Goal: Task Accomplishment & Management: Complete application form

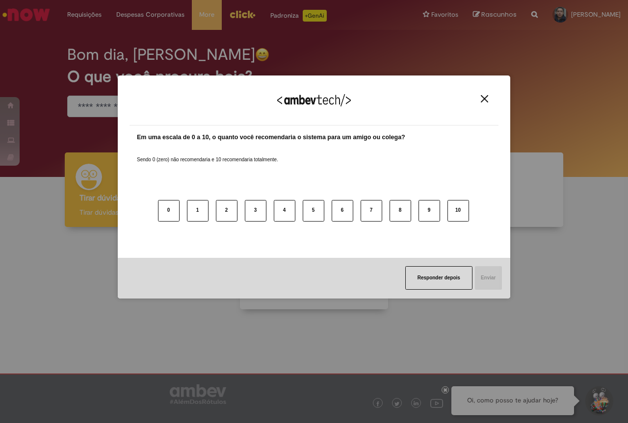
click at [486, 95] on img "Close" at bounding box center [484, 98] width 7 height 7
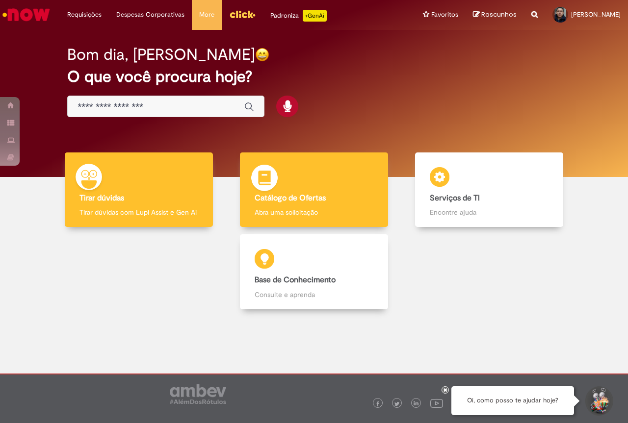
click at [328, 198] on h4 "Catálogo de Ofertas" at bounding box center [314, 198] width 119 height 9
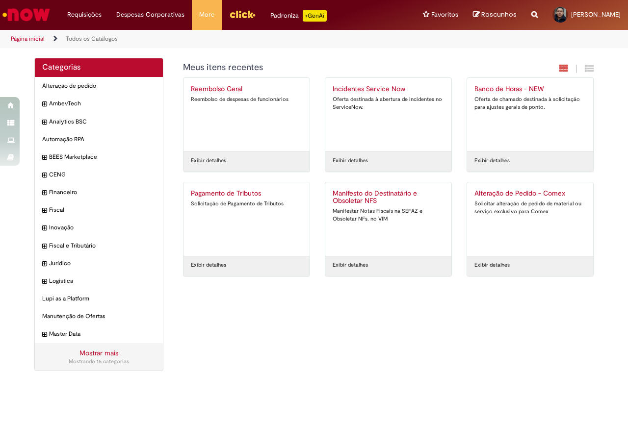
click at [105, 353] on link "Mostrar mais" at bounding box center [98, 353] width 39 height 9
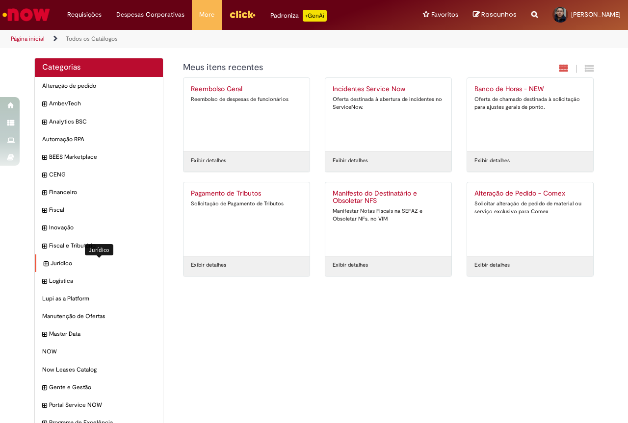
scroll to position [49, 0]
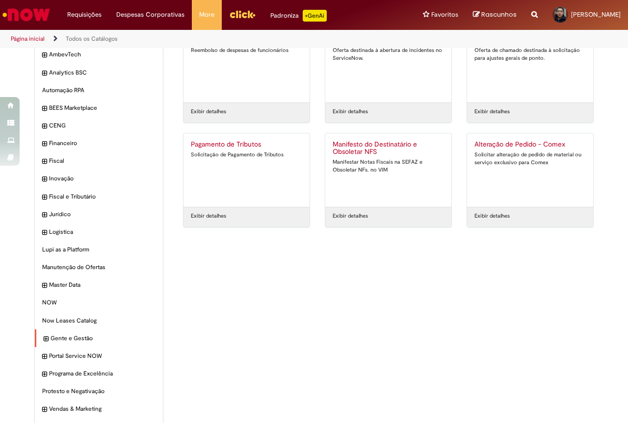
click at [44, 336] on icon "expandir categoria Gente e Gestão" at bounding box center [46, 340] width 4 height 10
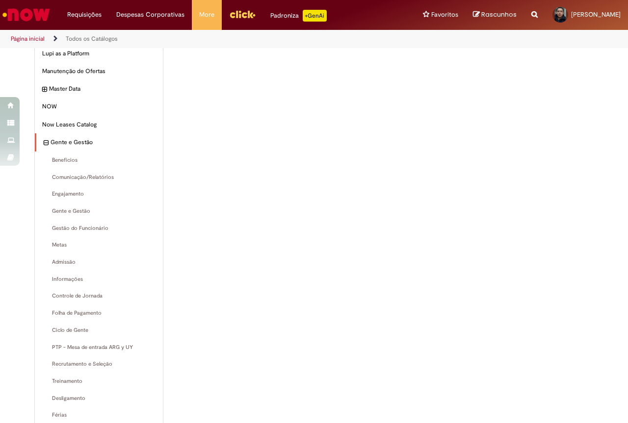
scroll to position [294, 0]
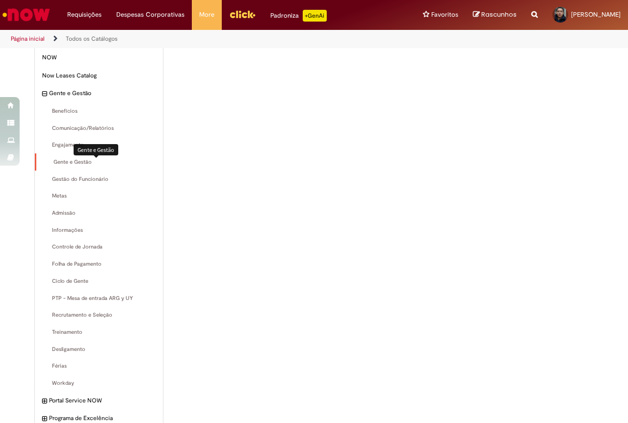
click at [70, 161] on span "Gente e Gestão Itens" at bounding box center [100, 162] width 112 height 8
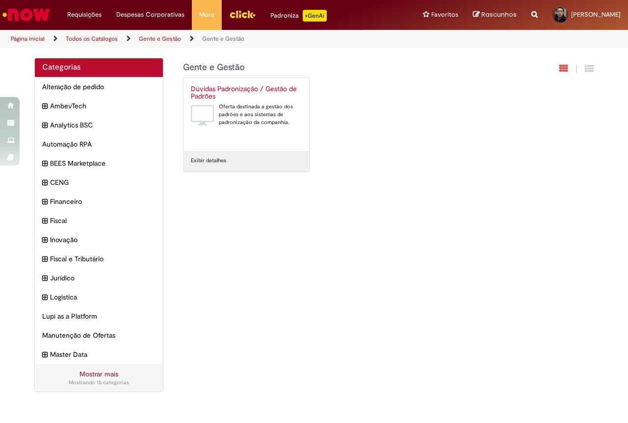
click at [28, 15] on img "Ir para a Homepage" at bounding box center [26, 15] width 51 height 20
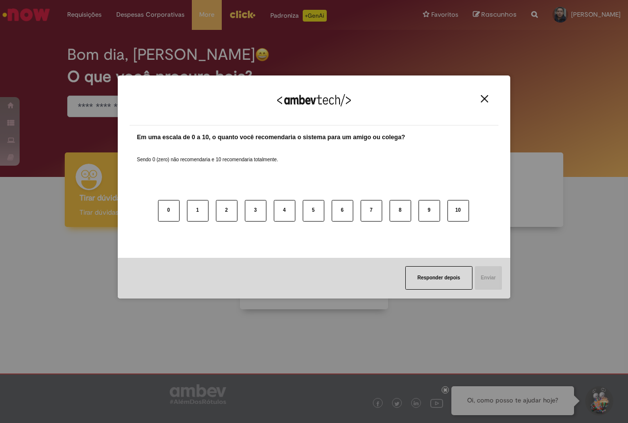
click at [130, 203] on div "Agradecemos seu feedback! Em uma escala de 0 a 10, o quanto você recomendaria o…" at bounding box center [314, 187] width 392 height 223
click at [481, 98] on img "Close" at bounding box center [484, 98] width 7 height 7
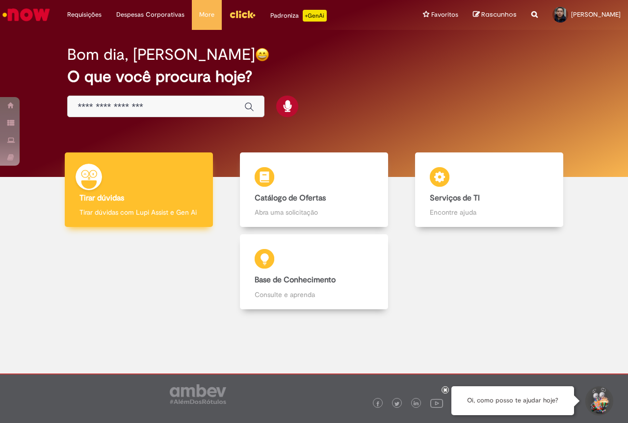
click at [138, 207] on div "Tirar dúvidas Tirar dúvidas Tirar dúvidas com Lupi Assist e Gen Ai" at bounding box center [139, 190] width 148 height 75
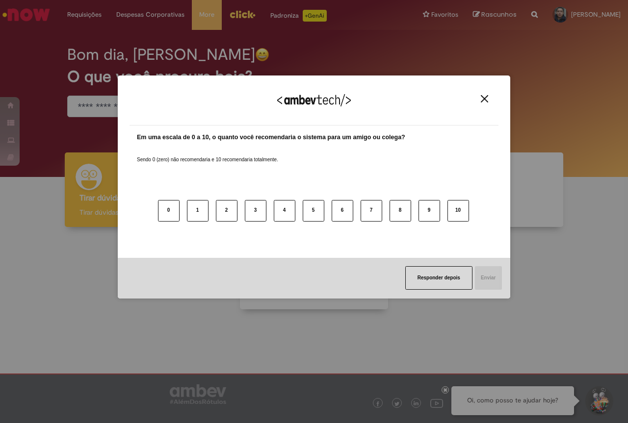
click at [475, 96] on div "Agradecemos seu feedback!" at bounding box center [313, 106] width 369 height 38
click at [489, 101] on button "Close" at bounding box center [484, 99] width 13 height 8
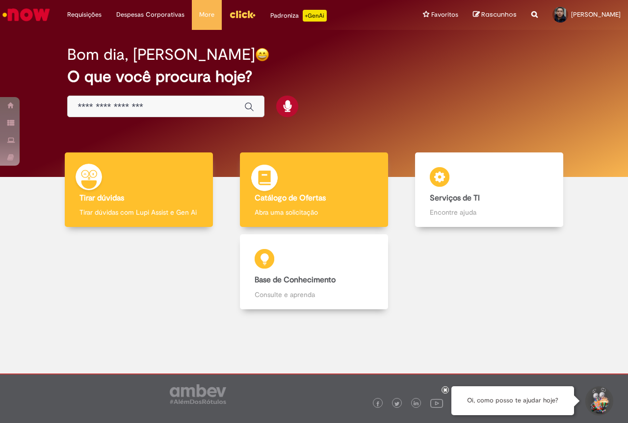
click at [309, 198] on b "Catálogo de Ofertas" at bounding box center [290, 198] width 71 height 10
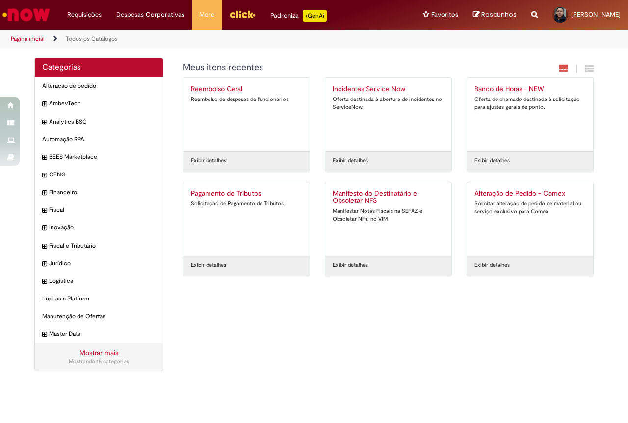
click at [89, 354] on link "Mostrar mais" at bounding box center [98, 353] width 39 height 9
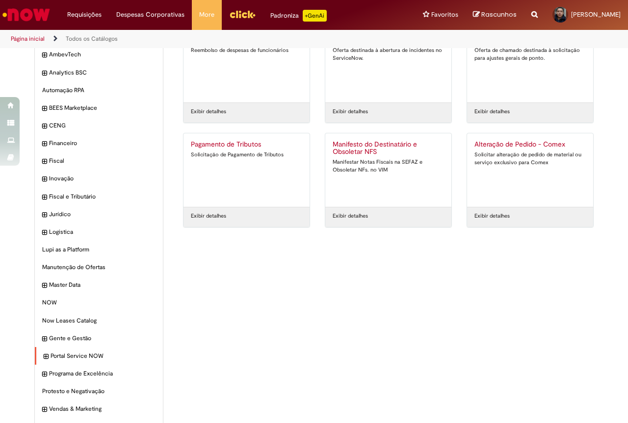
scroll to position [98, 0]
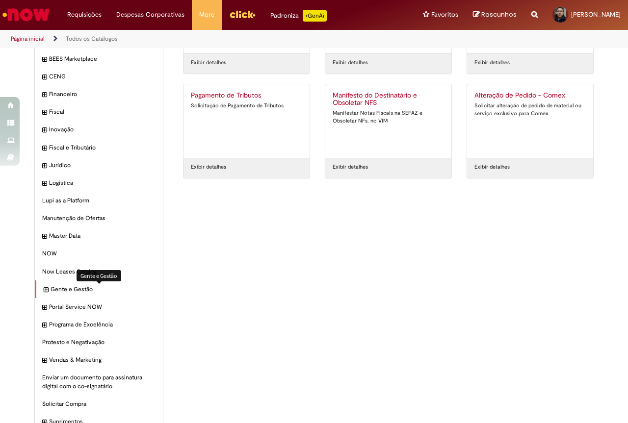
click at [56, 289] on span "Gente e Gestão Itens" at bounding box center [103, 289] width 105 height 8
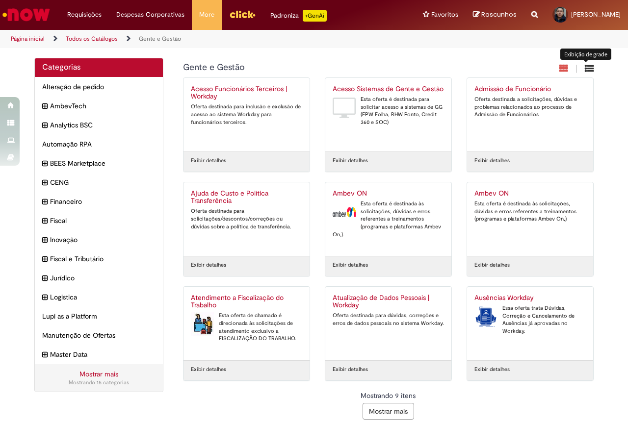
click at [585, 69] on icon "Exibição de grade" at bounding box center [589, 68] width 9 height 9
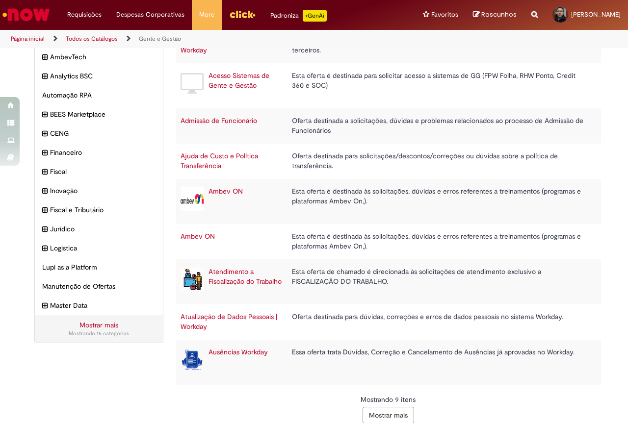
scroll to position [60, 0]
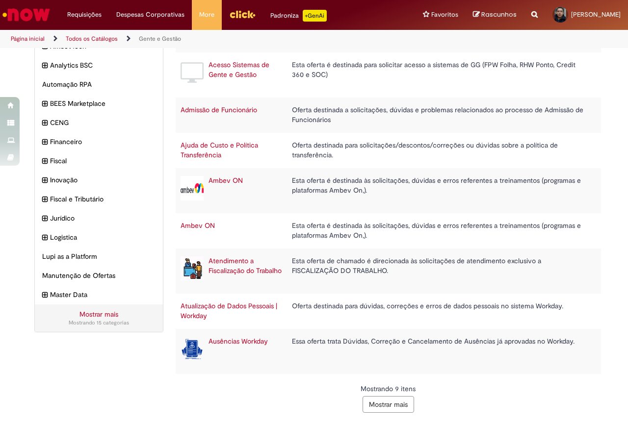
click at [396, 405] on button "Mostrar mais" at bounding box center [388, 404] width 52 height 17
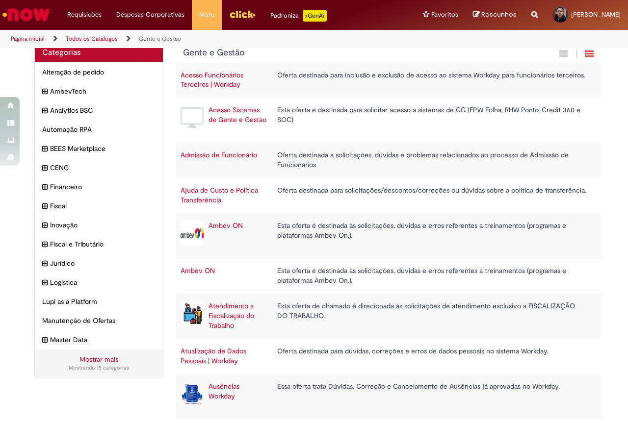
scroll to position [0, 0]
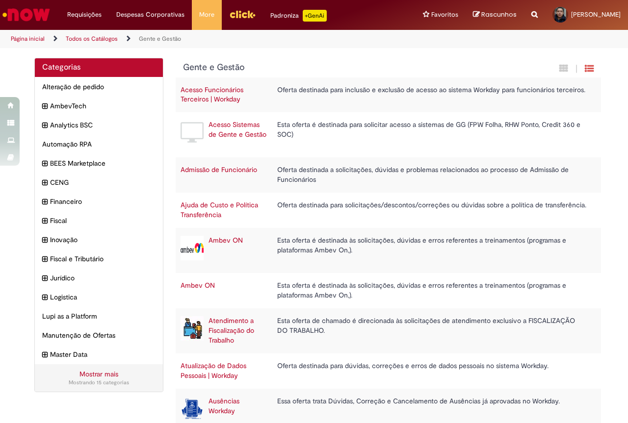
click at [103, 374] on link "Mostrar mais" at bounding box center [98, 374] width 39 height 9
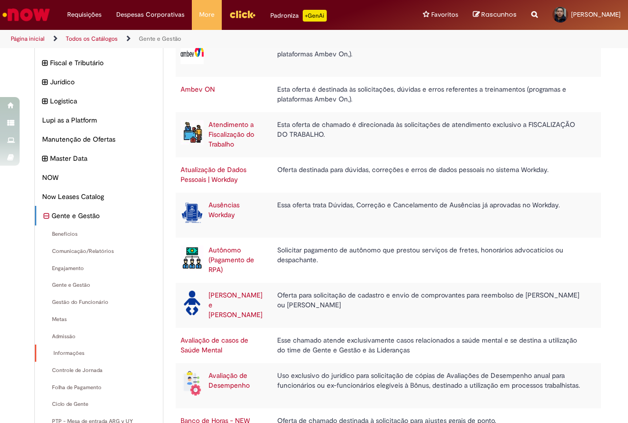
scroll to position [245, 0]
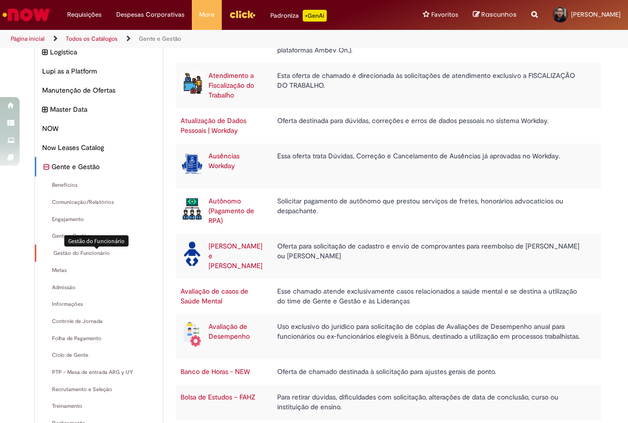
click at [87, 254] on span "Gestão do Funcionário Itens" at bounding box center [100, 254] width 112 height 8
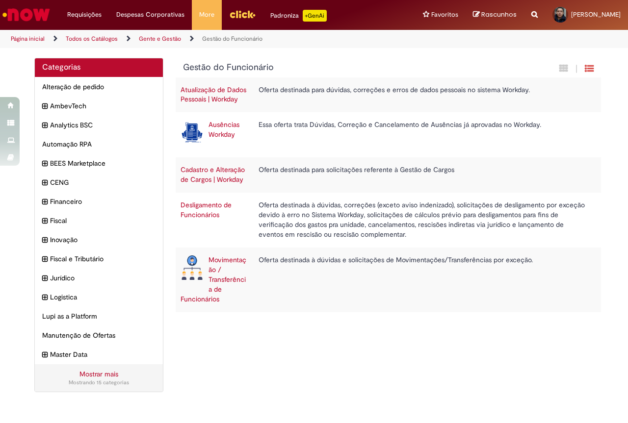
click at [101, 379] on div "Mostrar mais Mostrando 15 categorias" at bounding box center [99, 377] width 128 height 27
click at [100, 370] on div "Mostrar mais Mostrando 15 categorias" at bounding box center [99, 377] width 128 height 27
click at [99, 372] on link "Mostrar mais" at bounding box center [98, 374] width 39 height 9
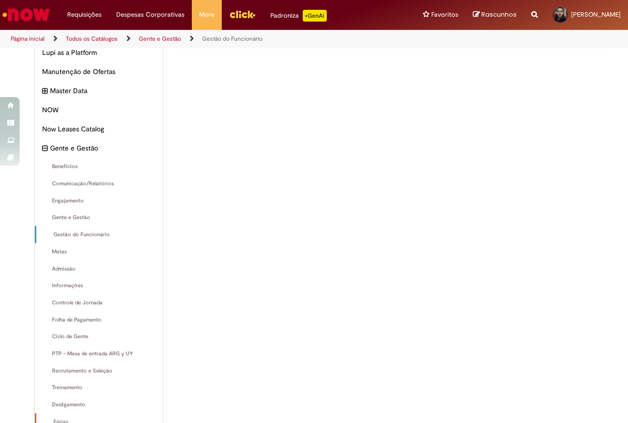
scroll to position [362, 0]
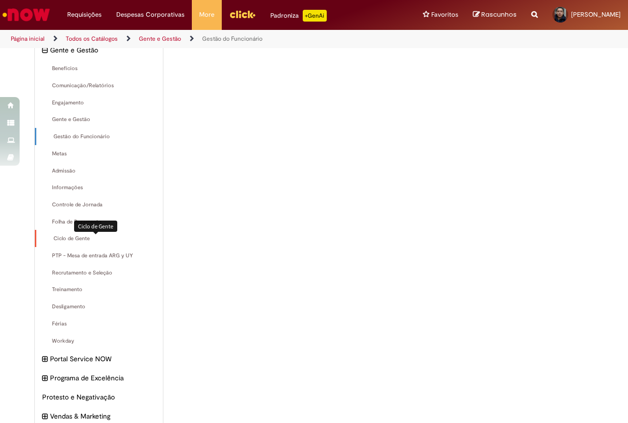
click at [78, 239] on span "Ciclo de Gente Itens" at bounding box center [100, 239] width 112 height 8
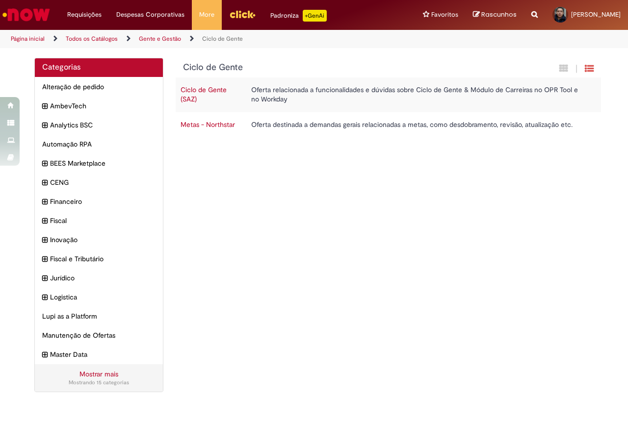
click at [90, 375] on link "Mostrar mais" at bounding box center [98, 374] width 39 height 9
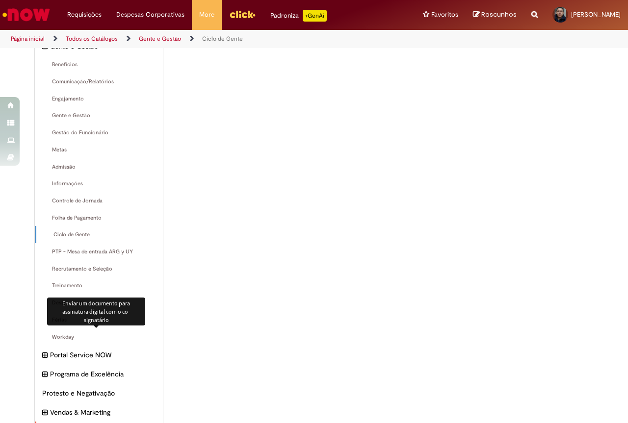
scroll to position [473, 0]
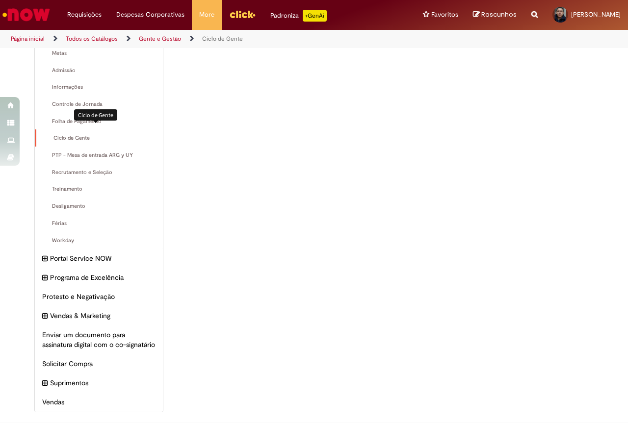
click at [44, 134] on span "Ciclo de Gente Itens" at bounding box center [100, 138] width 112 height 8
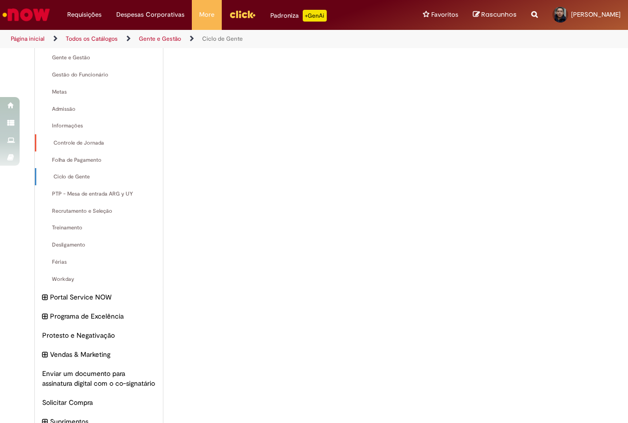
scroll to position [277, 0]
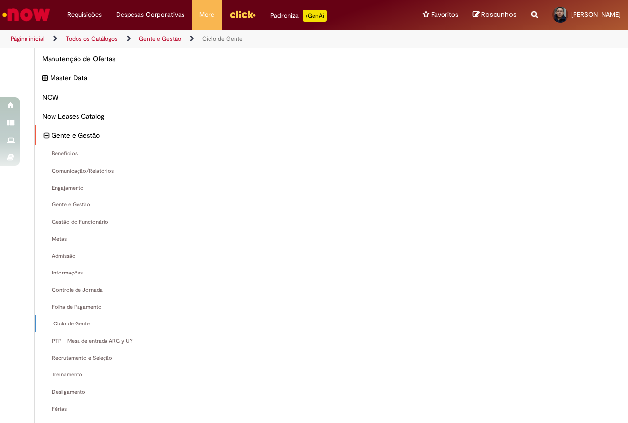
click at [46, 137] on div "Gente e Gestão Itens" at bounding box center [99, 136] width 128 height 20
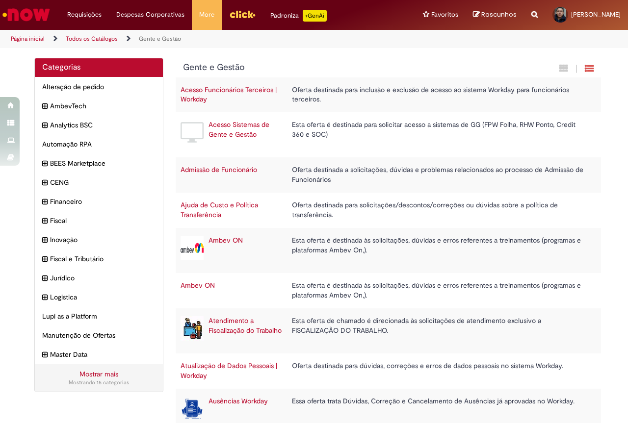
scroll to position [60, 0]
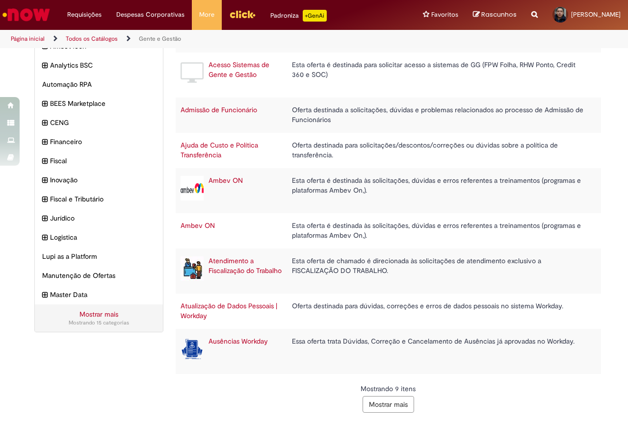
click at [39, 17] on img "Ir para a Homepage" at bounding box center [26, 15] width 51 height 20
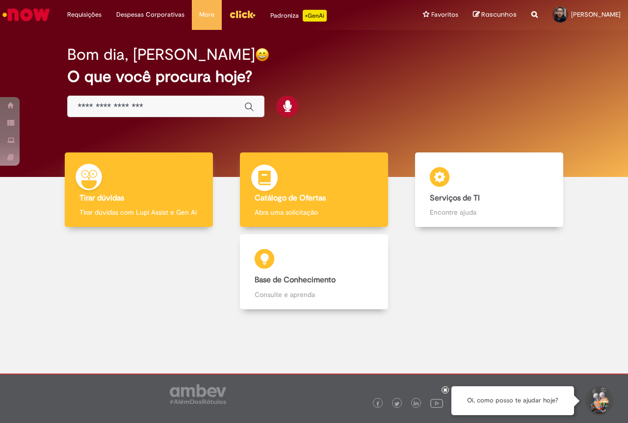
click at [322, 206] on div "Catálogo de Ofertas Catálogo de Ofertas Abra uma solicitação" at bounding box center [314, 190] width 148 height 75
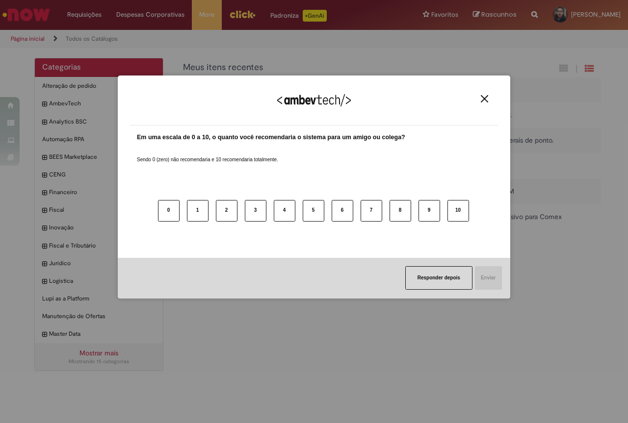
click at [483, 99] on img "Close" at bounding box center [484, 98] width 7 height 7
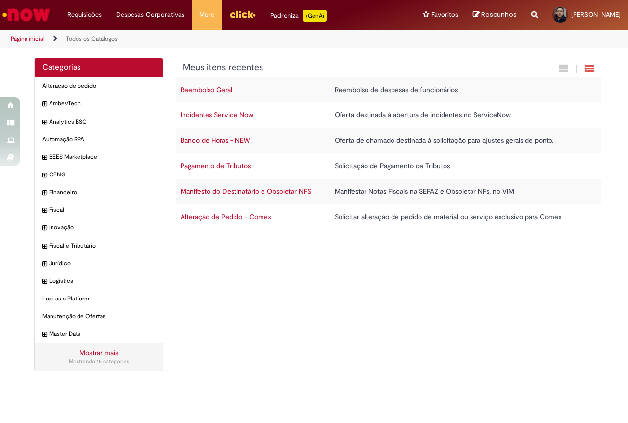
click at [94, 352] on link "Mostrar mais" at bounding box center [98, 353] width 39 height 9
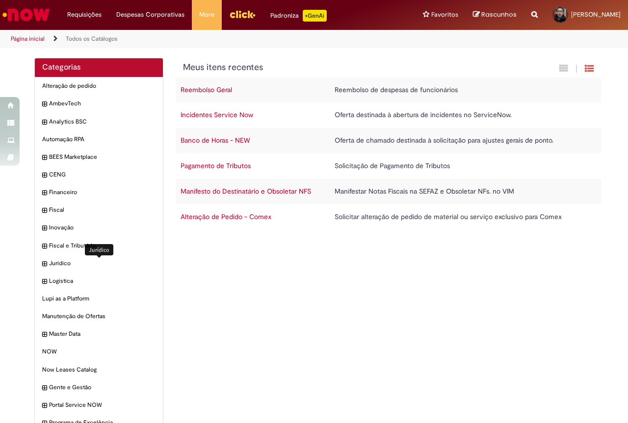
scroll to position [49, 0]
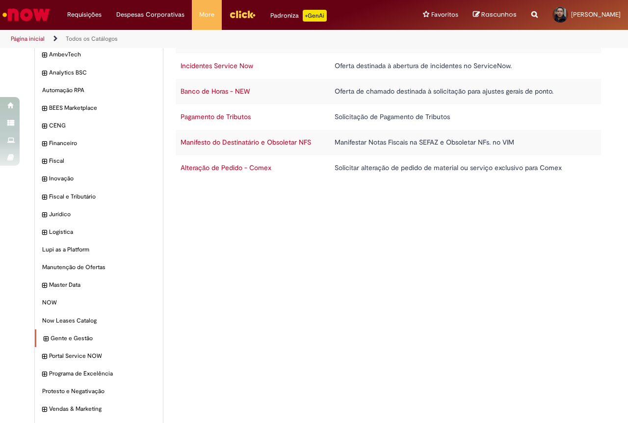
click at [44, 340] on icon "expandir categoria Gente e Gestão" at bounding box center [46, 340] width 4 height 10
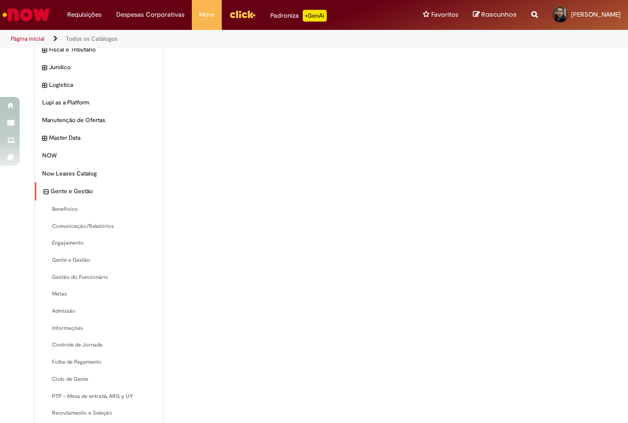
scroll to position [294, 0]
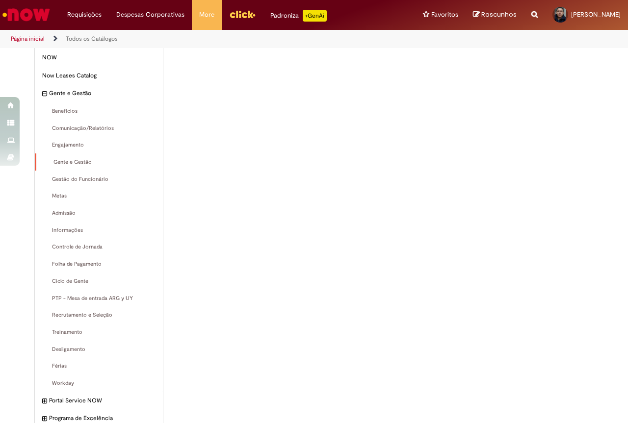
click at [66, 158] on div "Gente e Gestão Itens" at bounding box center [99, 163] width 128 height 18
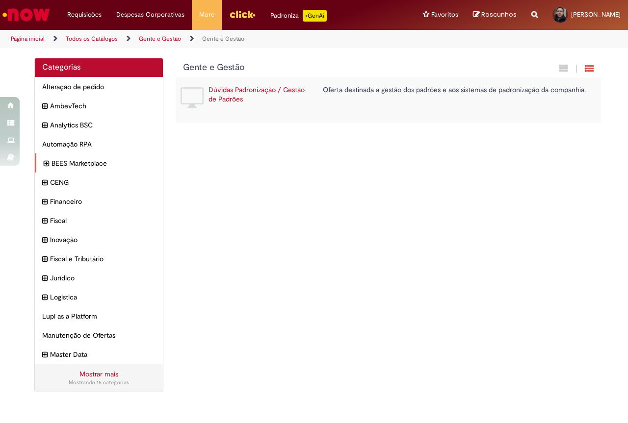
click at [70, 158] on div "BEES Marketplace Itens" at bounding box center [99, 164] width 128 height 20
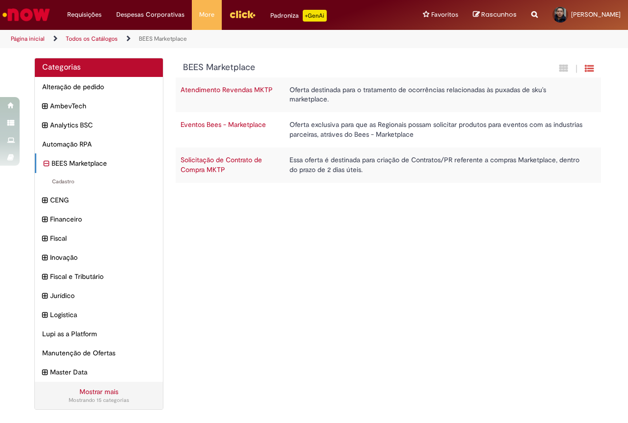
click at [36, 16] on img "Ir para a Homepage" at bounding box center [26, 15] width 51 height 20
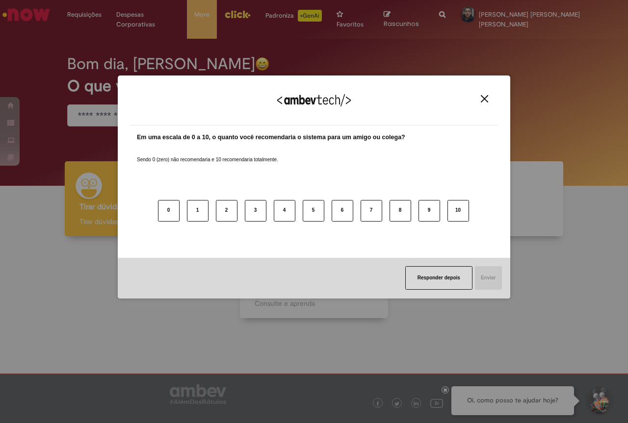
click at [161, 106] on div "Agradecemos seu feedback!" at bounding box center [313, 106] width 369 height 38
click at [483, 102] on img "Close" at bounding box center [484, 98] width 7 height 7
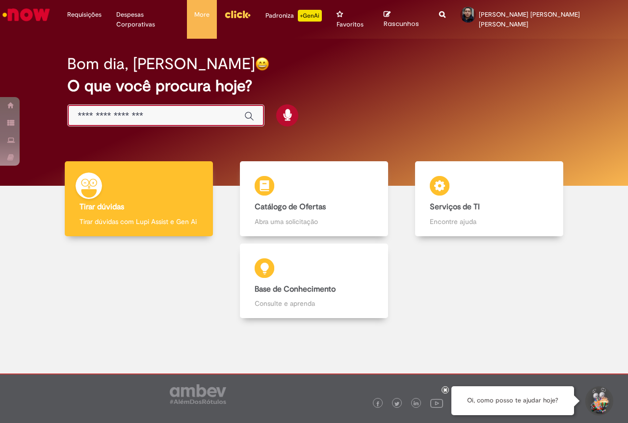
click at [109, 110] on input "Basta digitar aqui" at bounding box center [156, 115] width 157 height 11
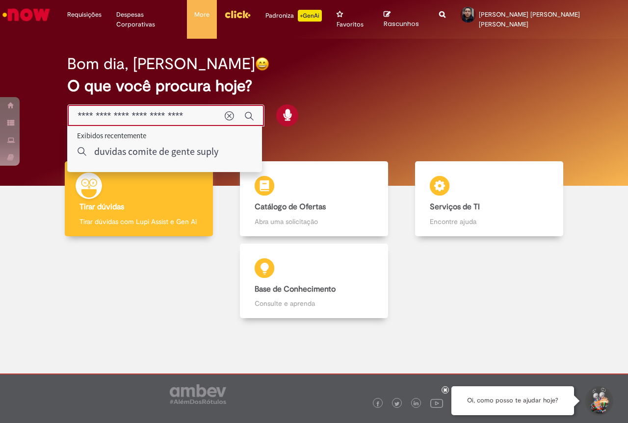
type input "**********"
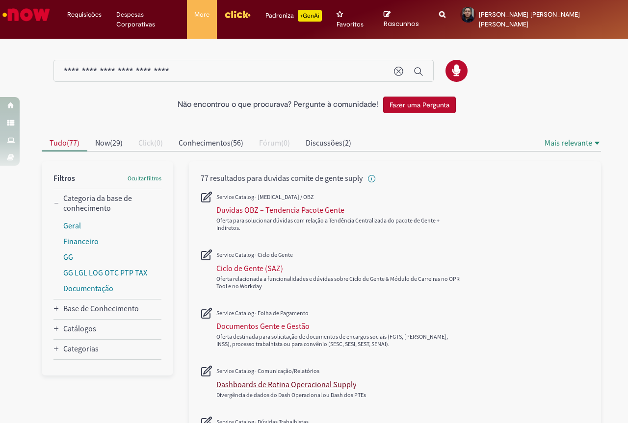
click at [312, 380] on div "Dashboards de Rotina Operacional Supply" at bounding box center [286, 385] width 140 height 10
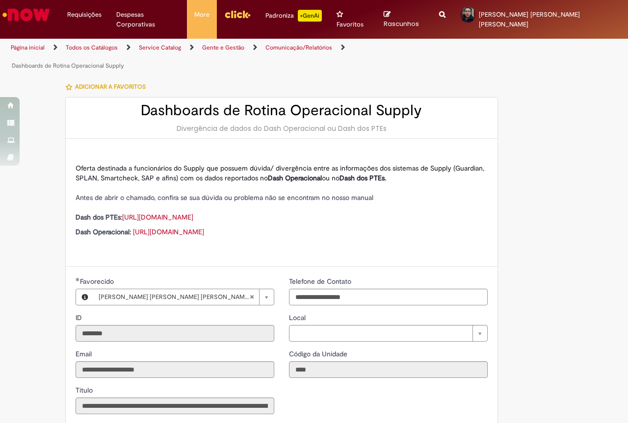
type input "**********"
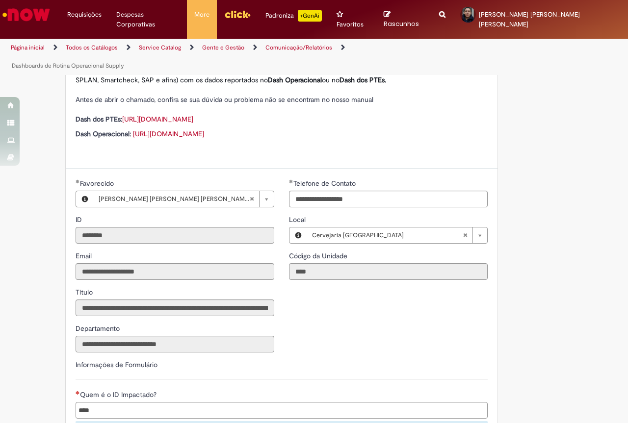
scroll to position [196, 0]
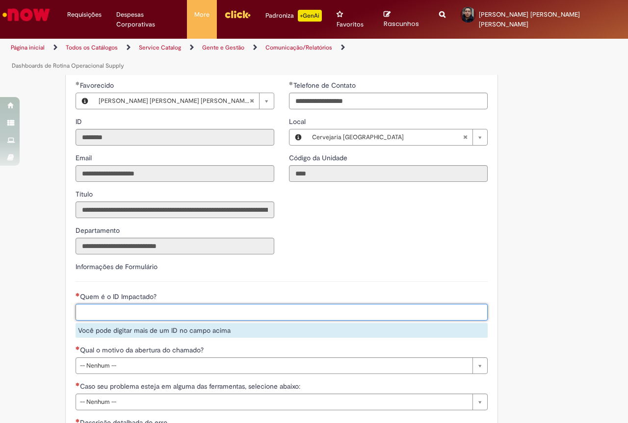
click at [202, 305] on input "Quem é o ID Impactado?" at bounding box center [302, 312] width 452 height 15
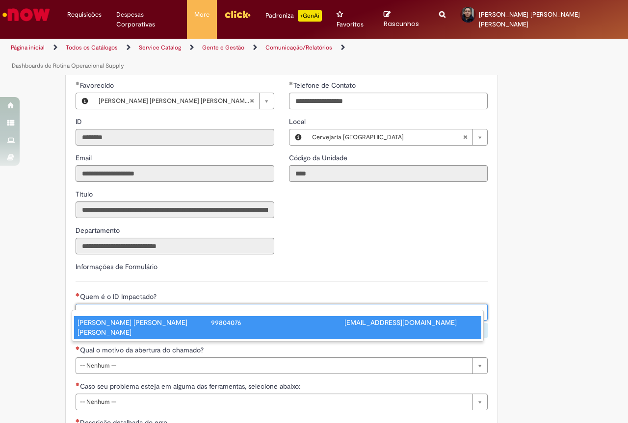
type input "********"
type input "**********"
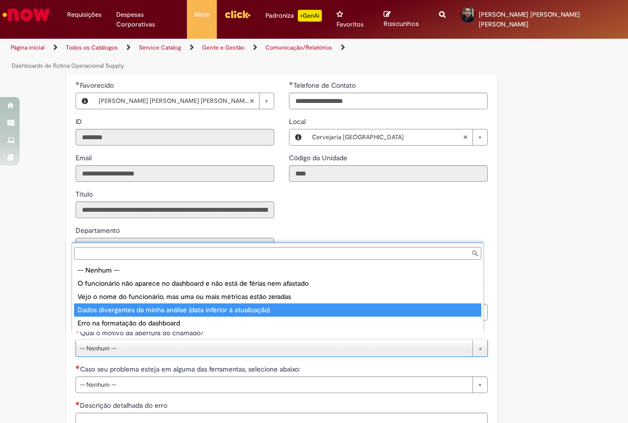
type input "**********"
select select "**********"
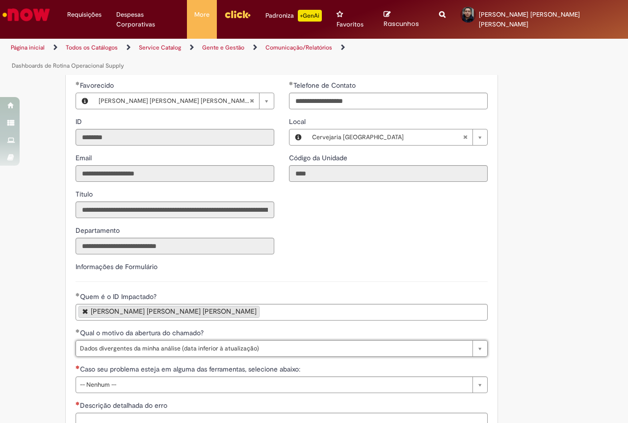
scroll to position [245, 0]
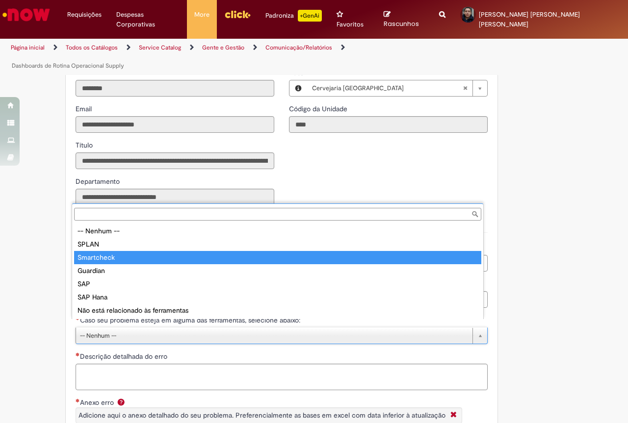
type input "**********"
select select "**********"
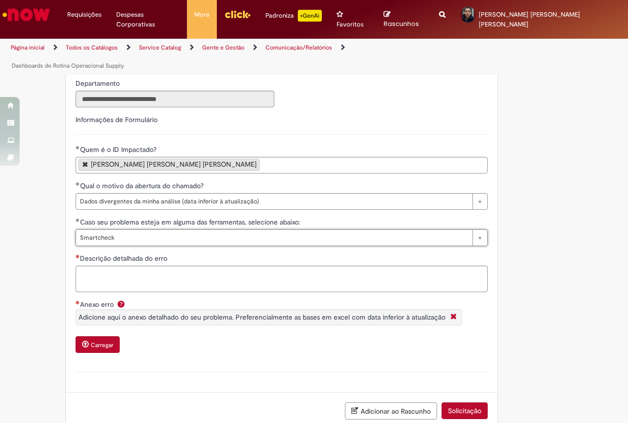
scroll to position [392, 0]
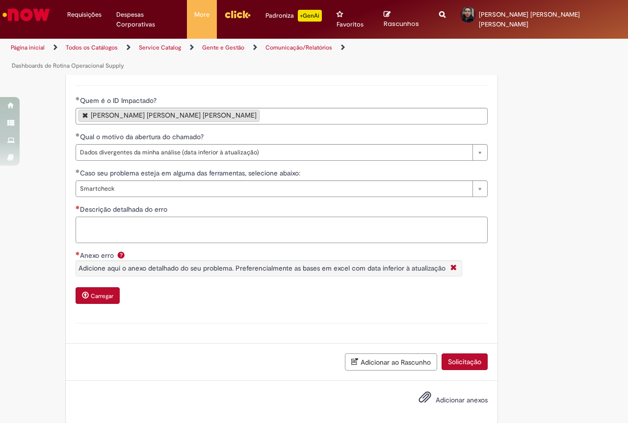
click at [154, 219] on textarea "Descrição detalhada do erro" at bounding box center [282, 230] width 412 height 26
type textarea "**********"
click at [103, 292] on small "Carregar" at bounding box center [102, 296] width 23 height 8
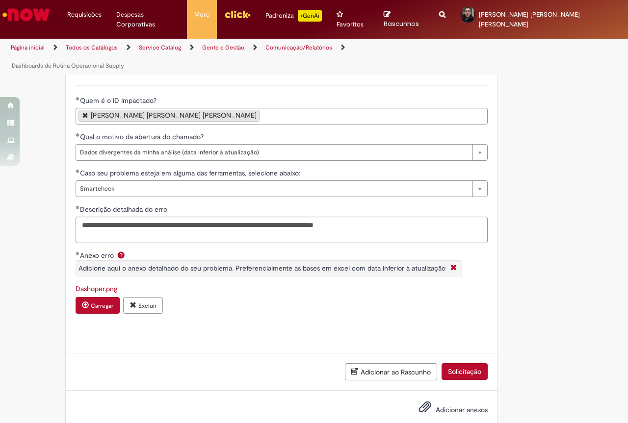
click at [98, 302] on small "Carregar" at bounding box center [102, 306] width 23 height 8
click at [267, 264] on span "Adicione aqui o anexo detalhado do seu problema. Preferencialmente as bases em …" at bounding box center [261, 268] width 367 height 9
click at [100, 285] on link "smartcheck.png" at bounding box center [100, 289] width 49 height 9
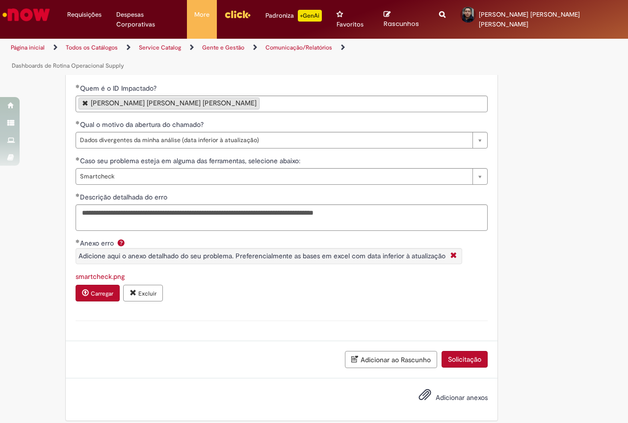
click at [100, 290] on small "Carregar" at bounding box center [102, 294] width 23 height 8
click at [422, 389] on span "Adicionar anexos" at bounding box center [425, 395] width 12 height 12
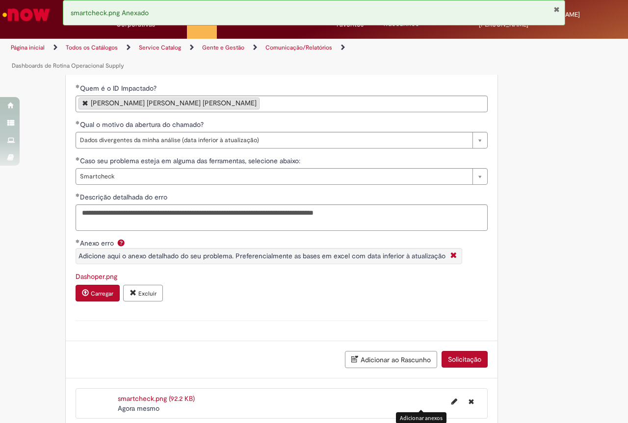
scroll to position [440, 0]
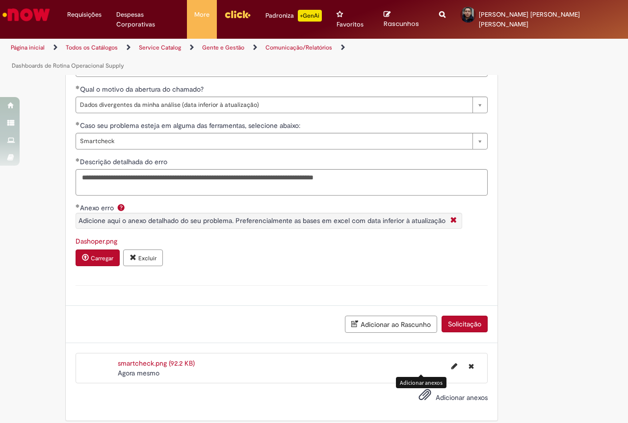
click at [424, 389] on span "Adicionar anexos" at bounding box center [425, 395] width 12 height 12
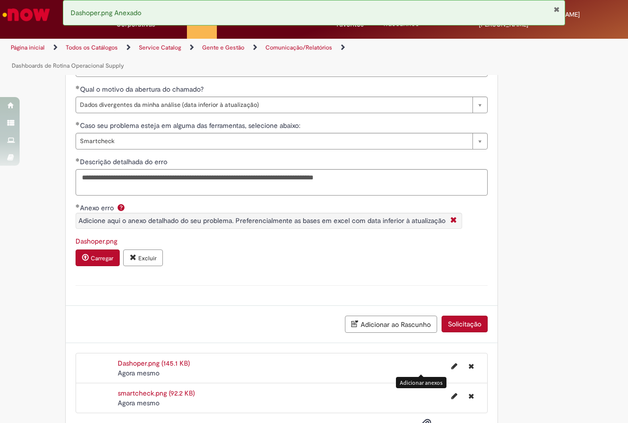
scroll to position [470, 0]
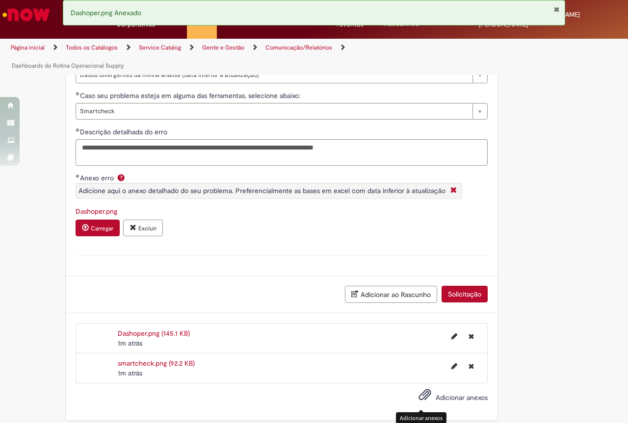
click at [419, 389] on span "Adicionar anexos" at bounding box center [425, 395] width 12 height 12
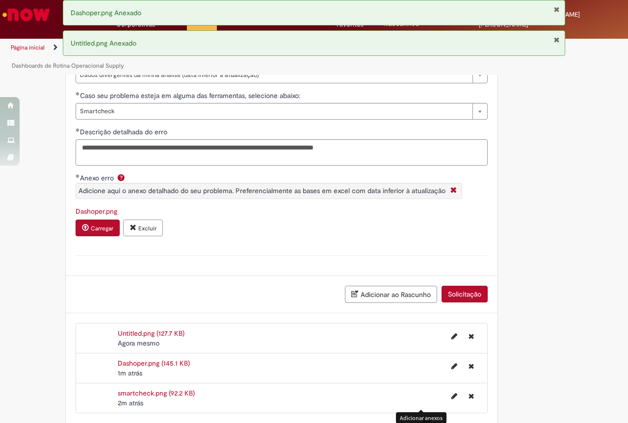
scroll to position [500, 0]
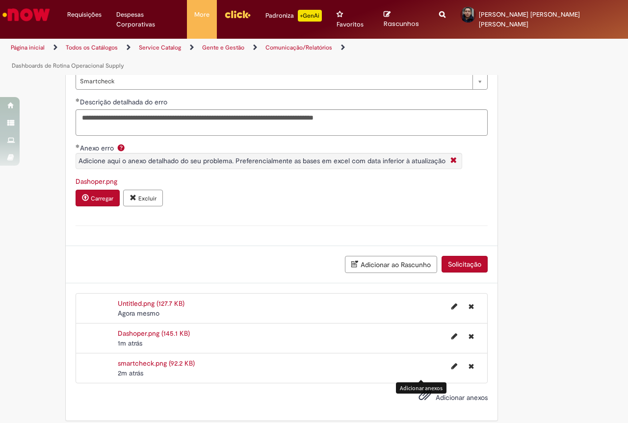
click at [471, 256] on button "Solicitação" at bounding box center [464, 264] width 46 height 17
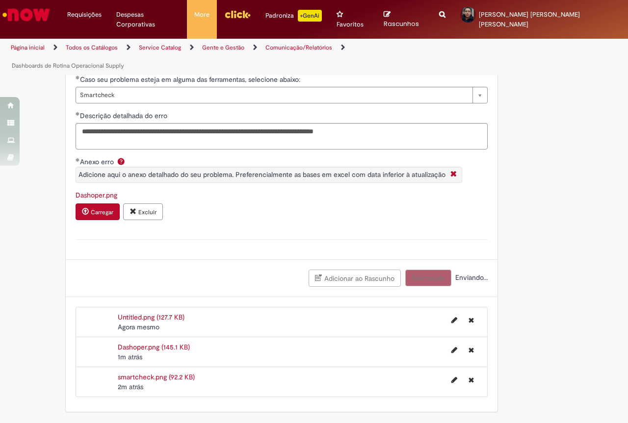
scroll to position [477, 0]
